Goal: Transaction & Acquisition: Purchase product/service

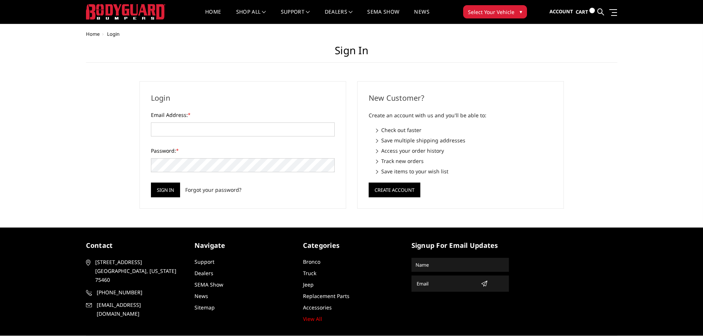
type input "[PERSON_NAME][EMAIL_ADDRESS][DOMAIN_NAME]"
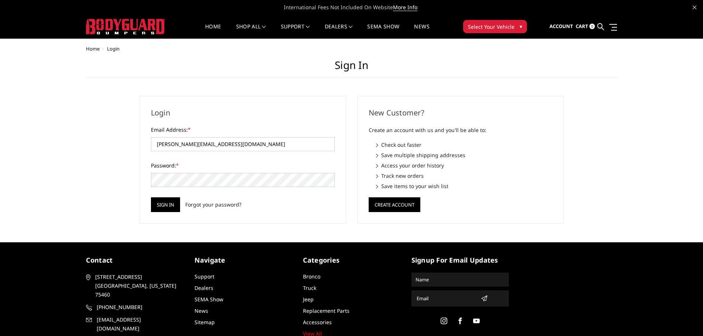
drag, startPoint x: 227, startPoint y: 71, endPoint x: 220, endPoint y: 92, distance: 22.3
click at [227, 71] on h1 "Sign in" at bounding box center [352, 68] width 532 height 18
click at [220, 144] on input "[PERSON_NAME][EMAIL_ADDRESS][DOMAIN_NAME]" at bounding box center [243, 144] width 184 height 14
click at [178, 207] on input "Sign in" at bounding box center [165, 205] width 29 height 15
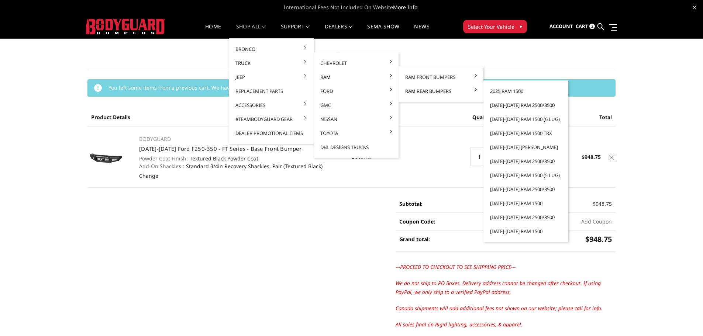
click at [532, 107] on link "[DATE]-[DATE] Ram 2500/3500" at bounding box center [526, 105] width 79 height 14
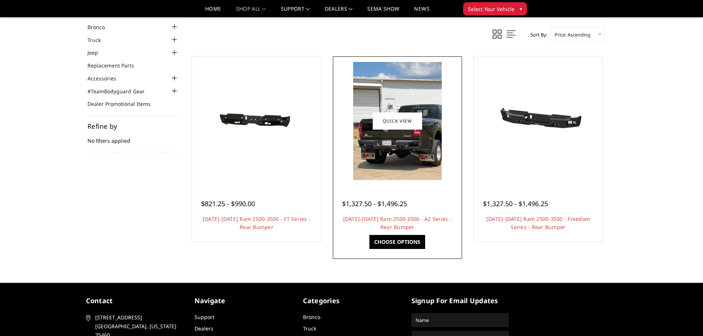
scroll to position [37, 0]
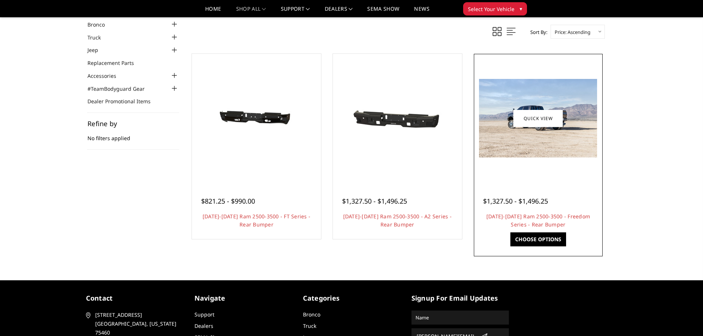
click at [532, 135] on img at bounding box center [538, 118] width 118 height 79
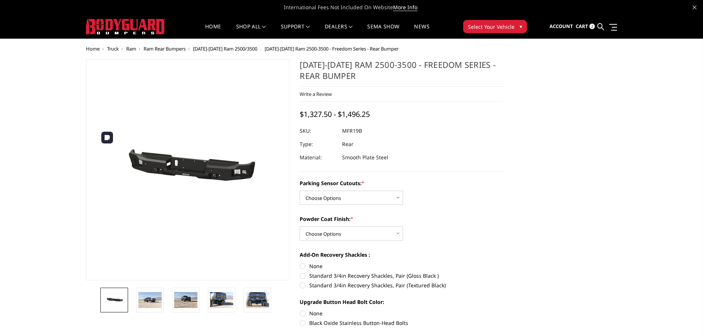
click at [195, 169] on img at bounding box center [178, 170] width 473 height 225
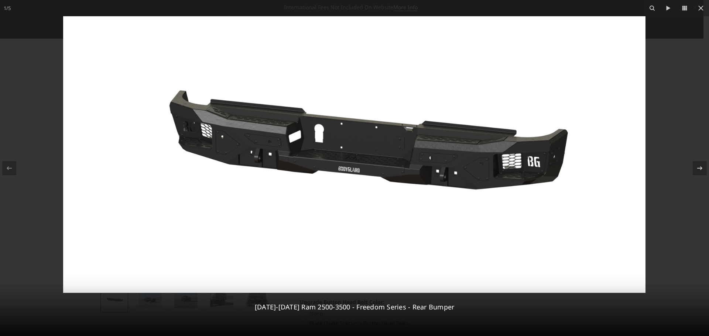
click at [40, 121] on div at bounding box center [354, 168] width 709 height 336
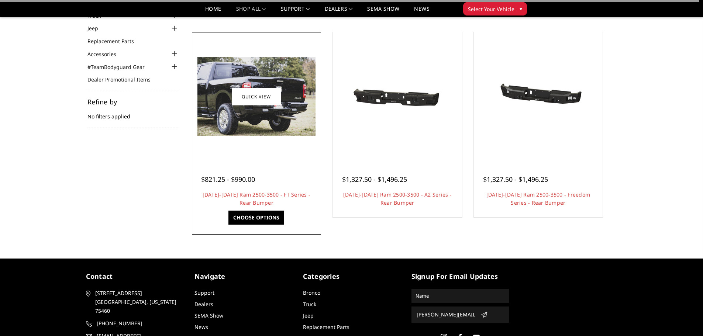
scroll to position [37, 0]
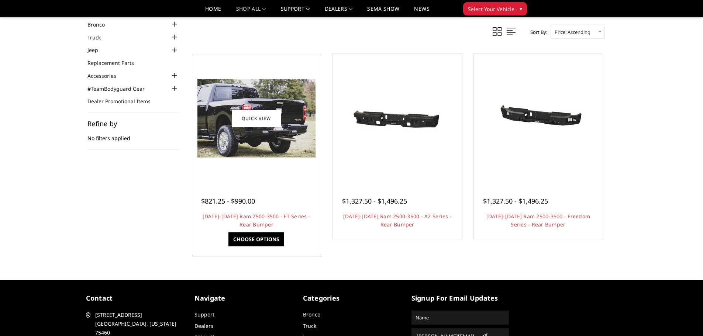
click at [284, 129] on img at bounding box center [257, 118] width 118 height 79
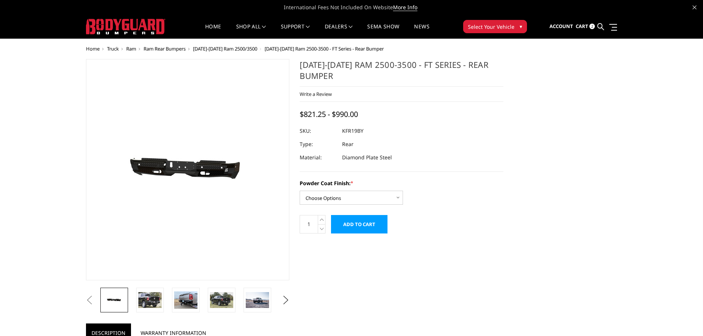
click at [597, 193] on div "Previous Next [DATE]-[DATE] Ram 2500-3500 - FT Series - Rear Bumper × *" at bounding box center [352, 313] width 542 height 508
